Goal: Information Seeking & Learning: Learn about a topic

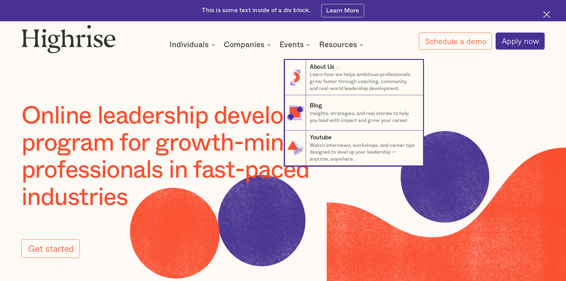
click at [335, 64] on div "About Us" at bounding box center [362, 67] width 106 height 9
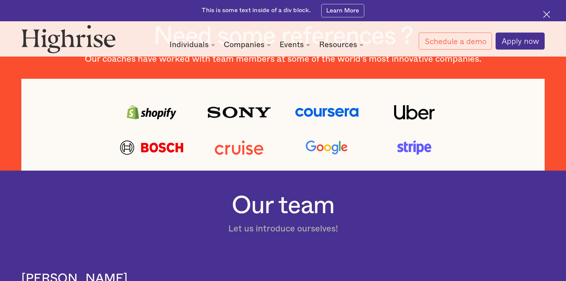
scroll to position [183, 0]
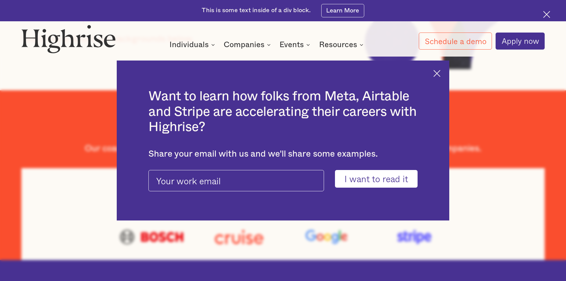
click at [438, 73] on img at bounding box center [436, 73] width 7 height 7
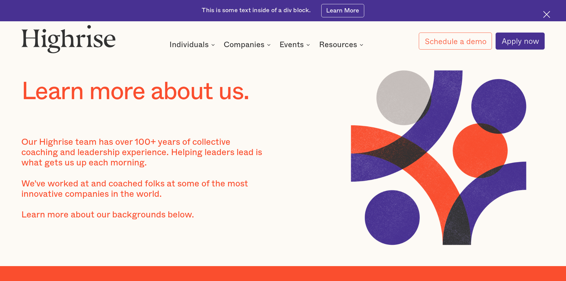
scroll to position [0, 0]
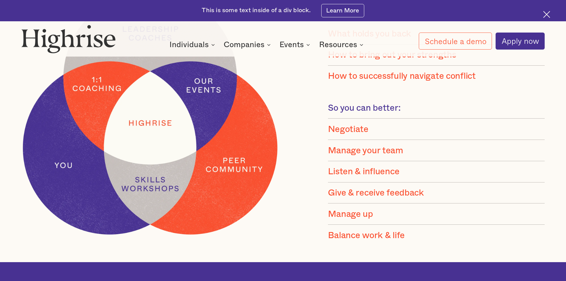
scroll to position [670, 0]
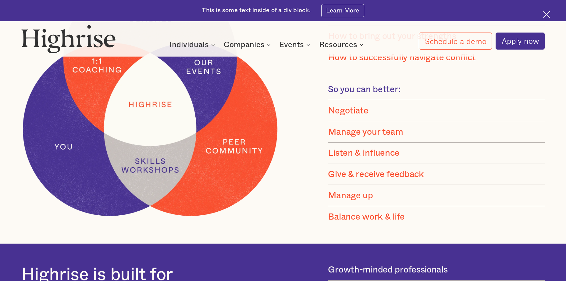
click at [359, 138] on div "Manage your team" at bounding box center [365, 132] width 75 height 11
click at [361, 149] on li "Listen & influence" at bounding box center [436, 153] width 217 height 21
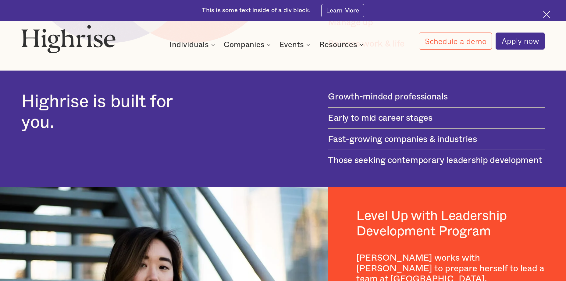
scroll to position [853, 0]
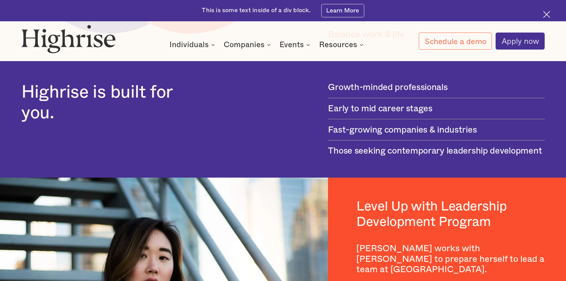
click at [385, 114] on div "Early to mid career stages" at bounding box center [380, 109] width 104 height 11
click at [390, 129] on div "Fast-growing companies & industries" at bounding box center [402, 130] width 149 height 11
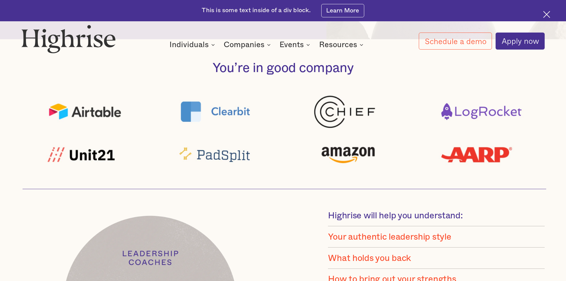
scroll to position [335, 0]
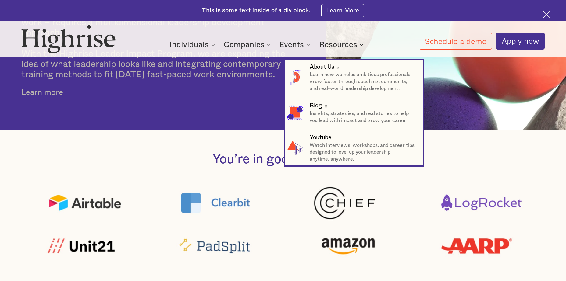
click at [315, 107] on div "Blog" at bounding box center [315, 106] width 12 height 9
